Goal: Find specific page/section: Find specific page/section

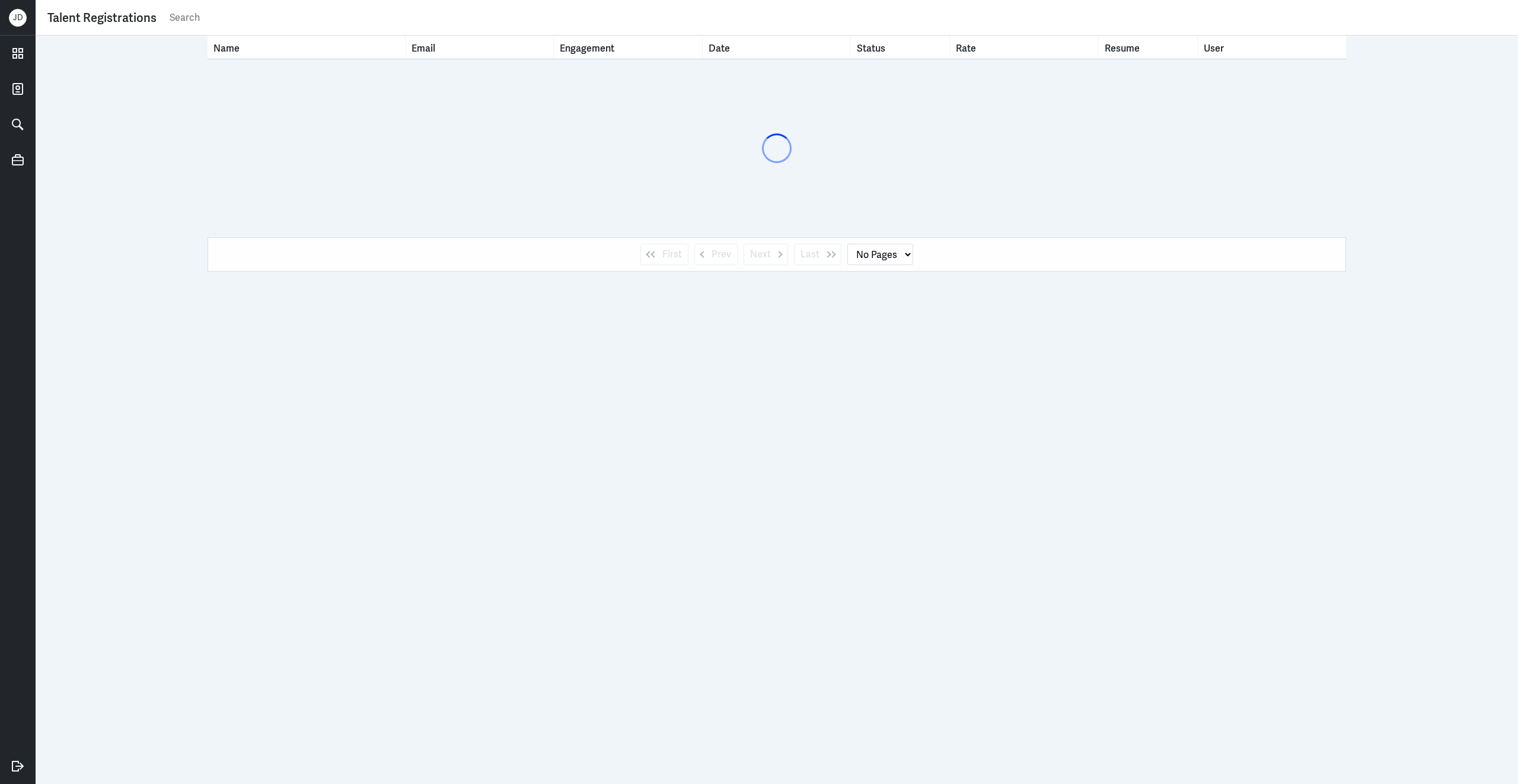
click at [575, 24] on input "text" at bounding box center [837, 17] width 1337 height 18
type input "[PERSON_NAME]"
select select "1"
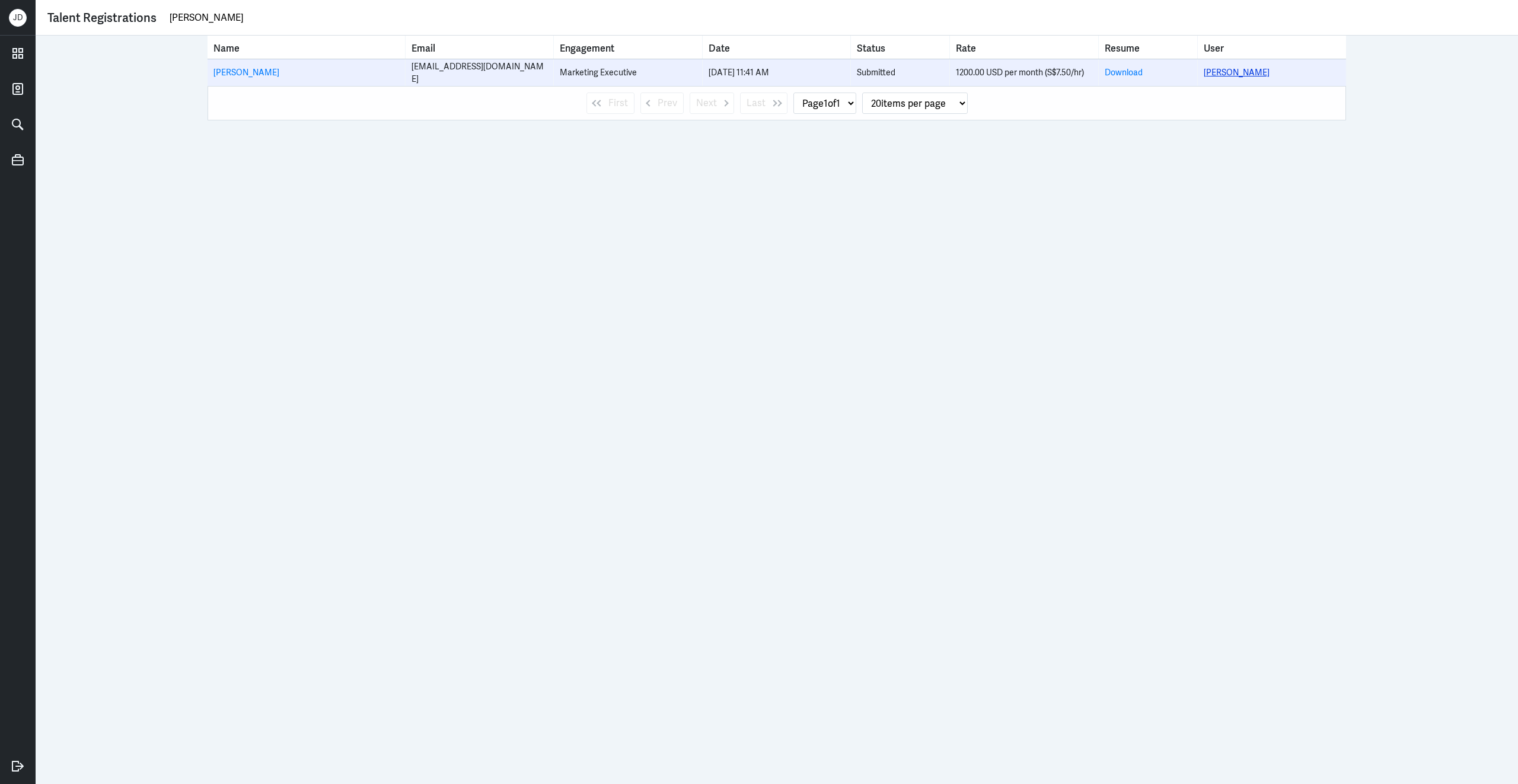
click at [1236, 68] on link "[PERSON_NAME]" at bounding box center [1236, 72] width 66 height 11
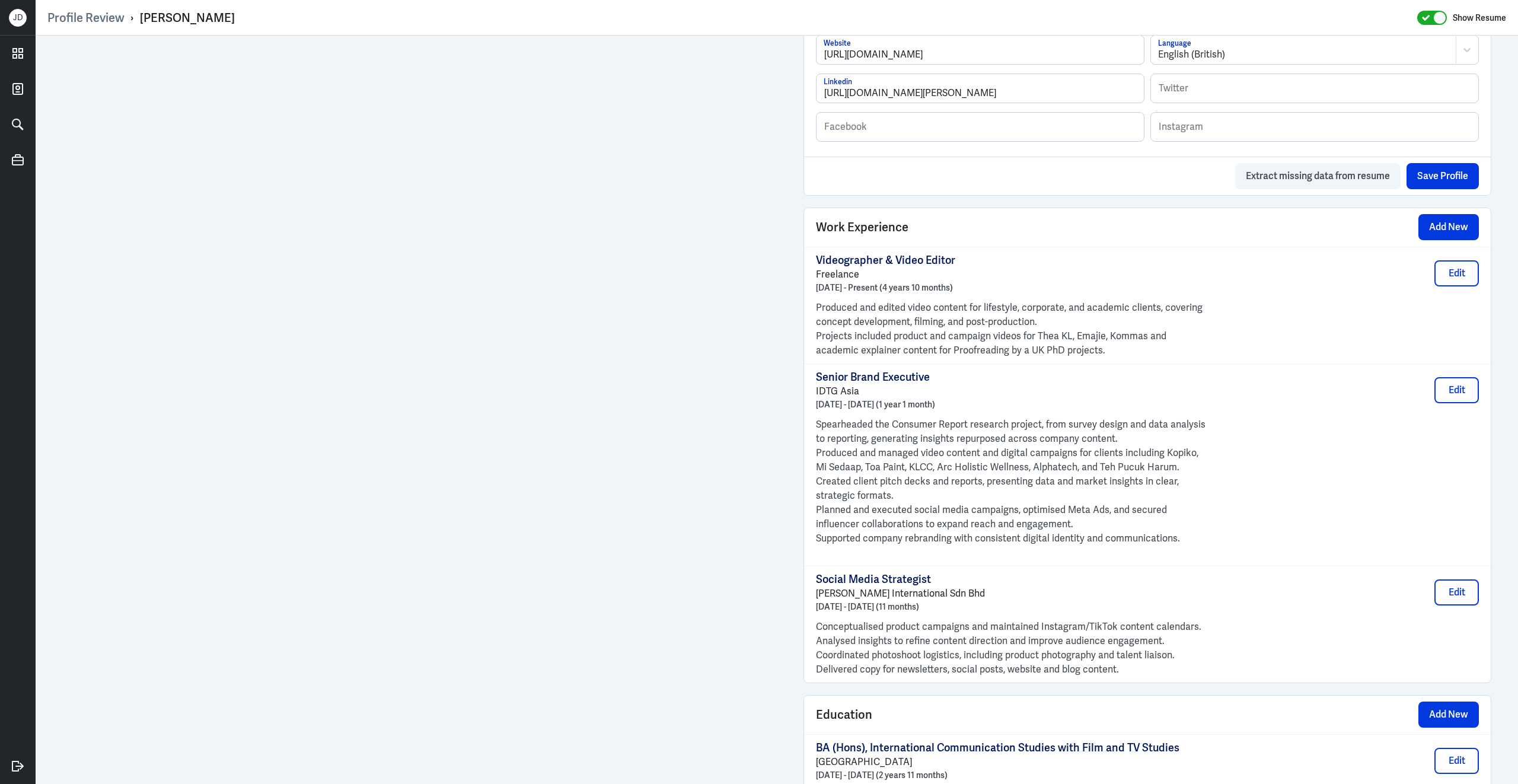
scroll to position [965, 0]
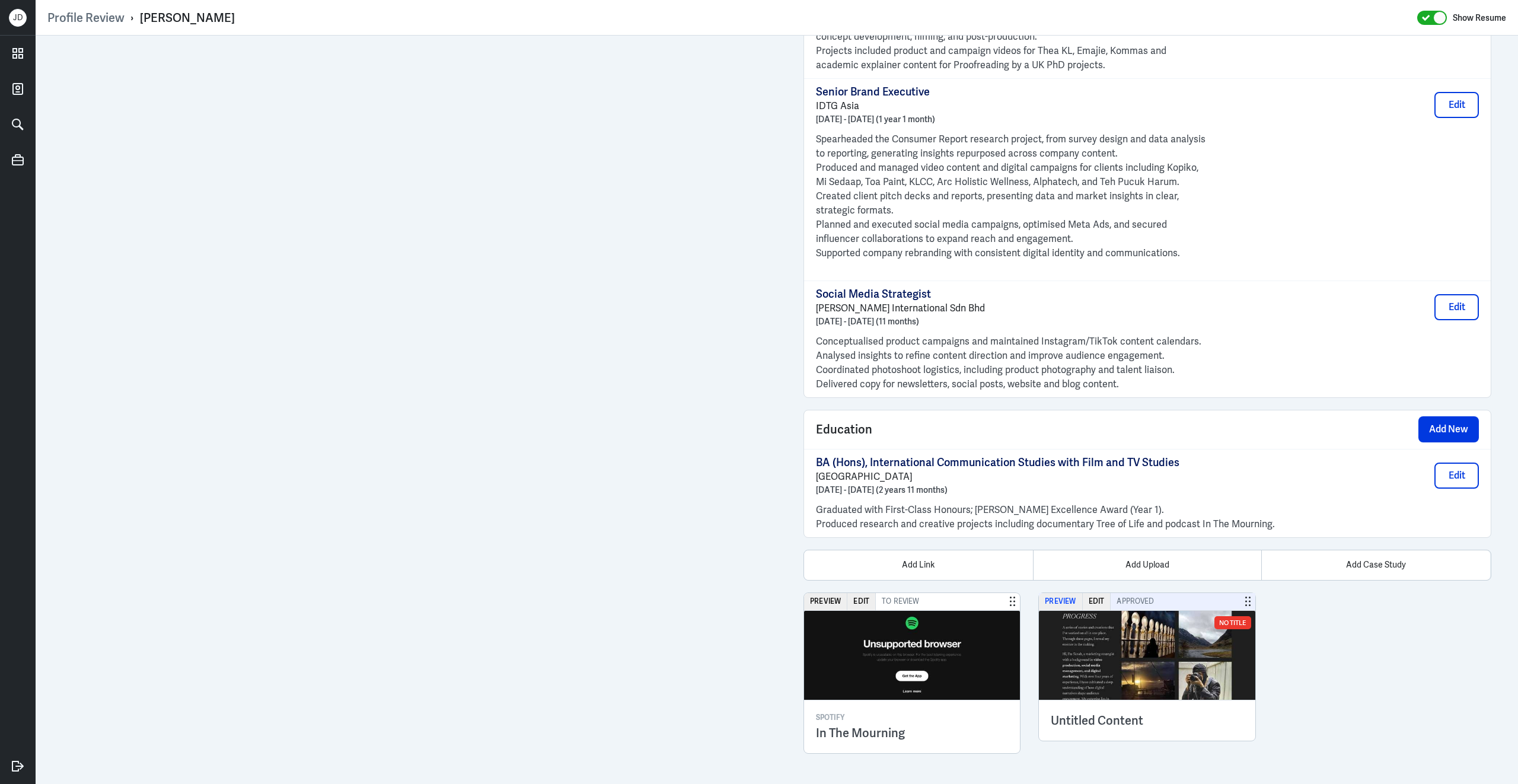
click at [1069, 603] on button "Preview" at bounding box center [1061, 601] width 43 height 17
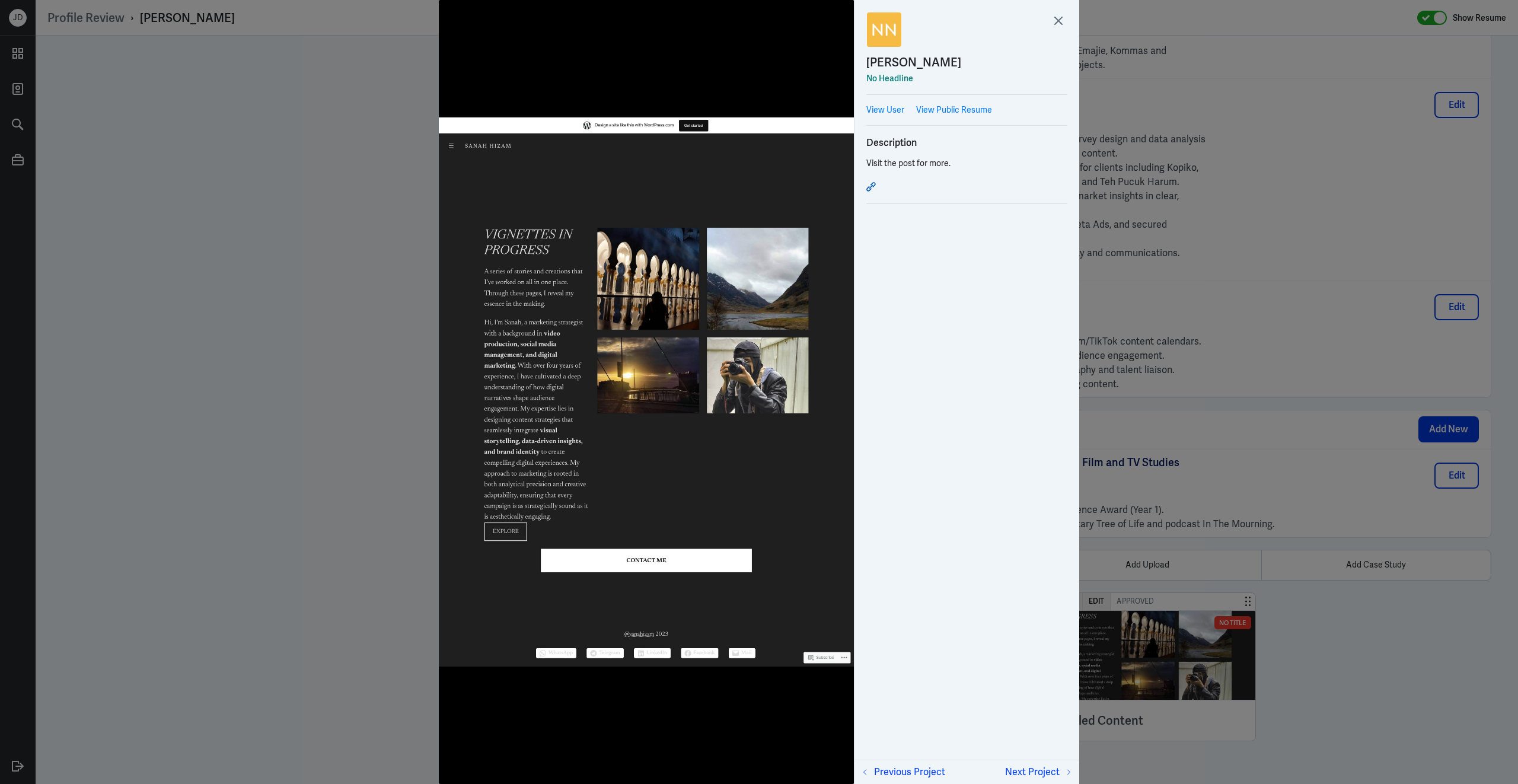
click at [874, 188] on icon at bounding box center [871, 187] width 9 height 9
click at [1056, 17] on icon at bounding box center [1058, 20] width 18 height 18
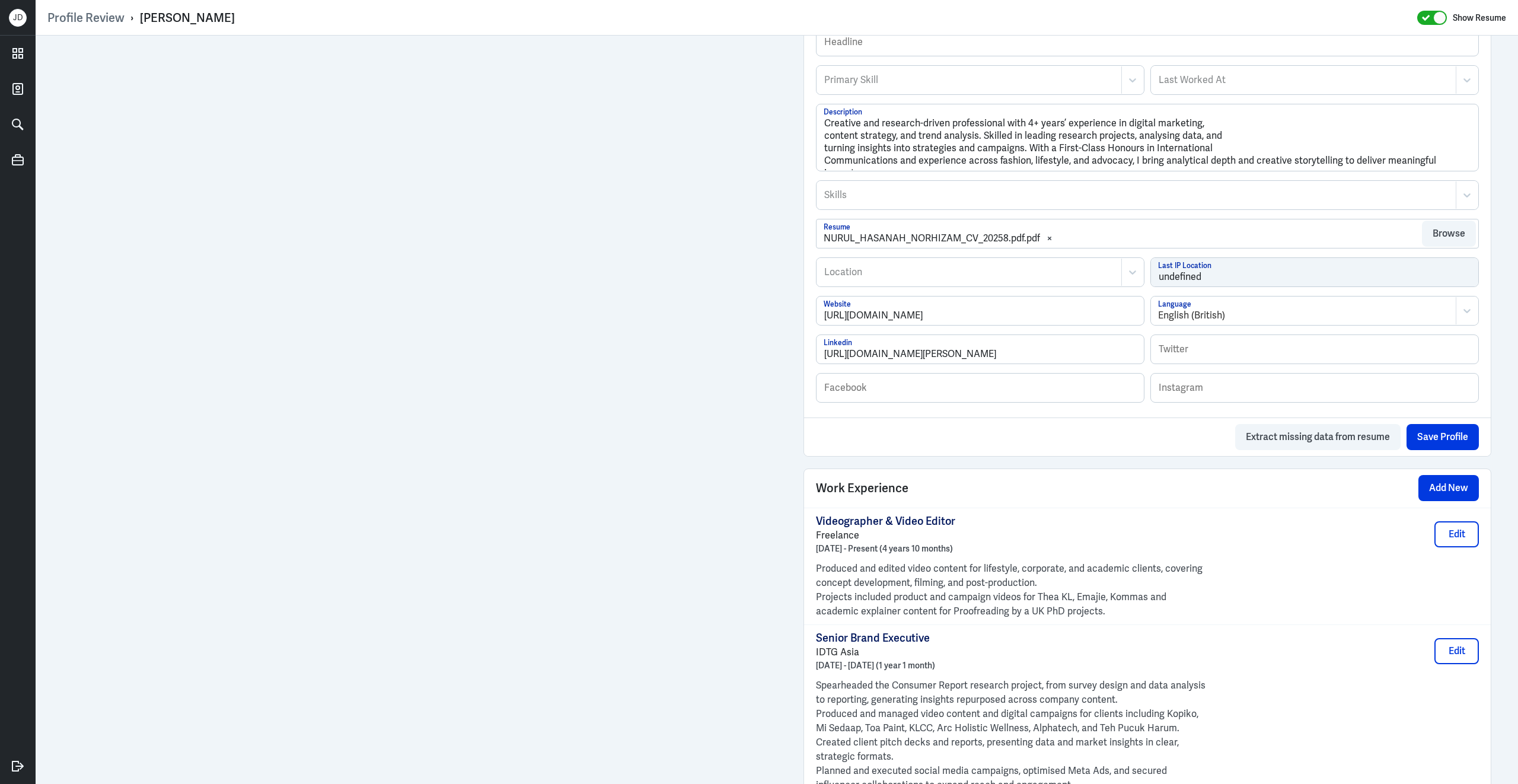
scroll to position [404, 0]
